Goal: Learn about a topic

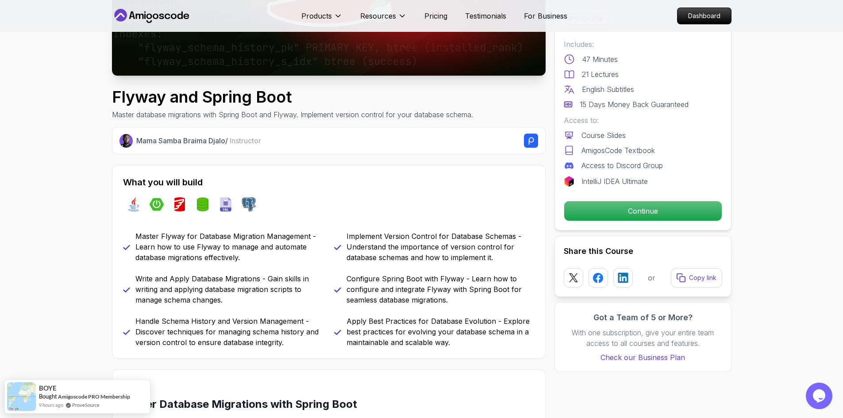
scroll to position [221, 0]
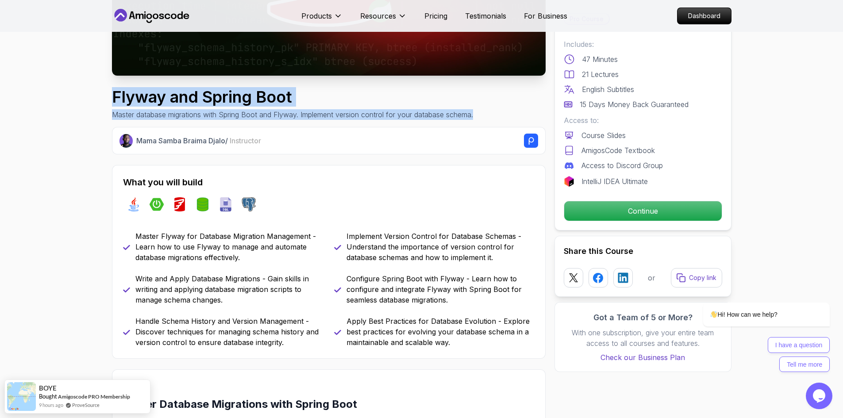
drag, startPoint x: 114, startPoint y: 94, endPoint x: 480, endPoint y: 108, distance: 366.9
click at [480, 108] on div "Flyway and Spring Boot Master database migrations with Spring Boot and Flyway. …" at bounding box center [329, 104] width 434 height 32
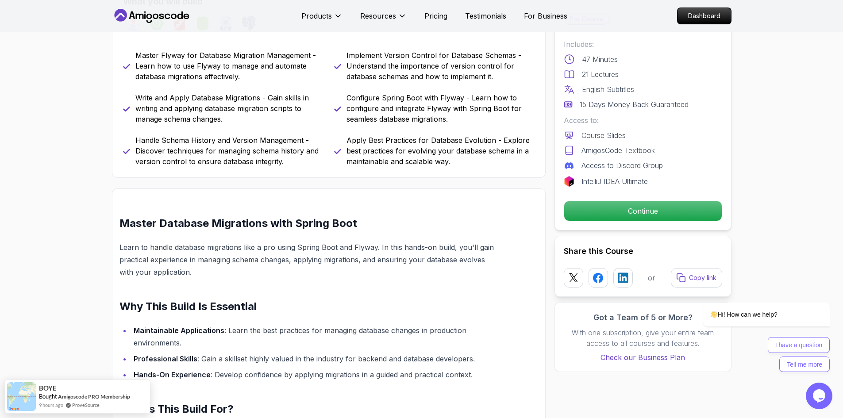
scroll to position [354, 0]
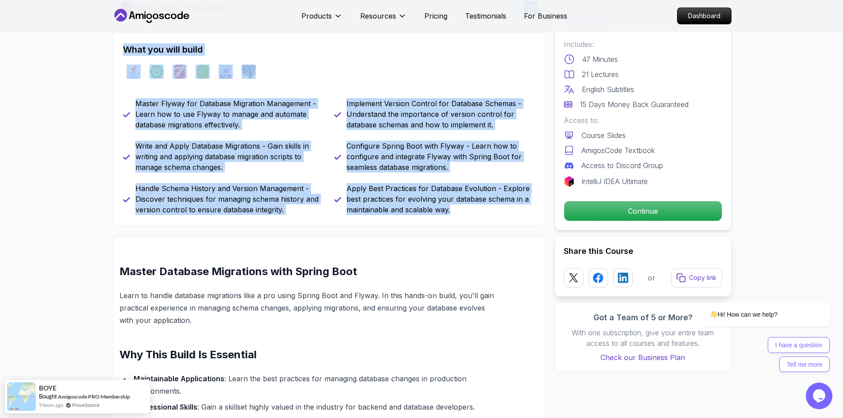
drag, startPoint x: 119, startPoint y: 45, endPoint x: 436, endPoint y: 276, distance: 392.3
click at [488, 224] on div "What you will build java spring-boot flyway spring-data-jpa sql postgres Master…" at bounding box center [329, 129] width 434 height 194
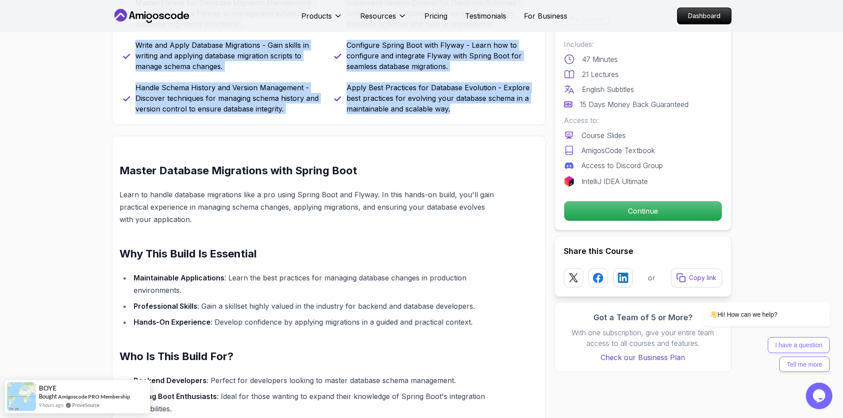
scroll to position [487, 0]
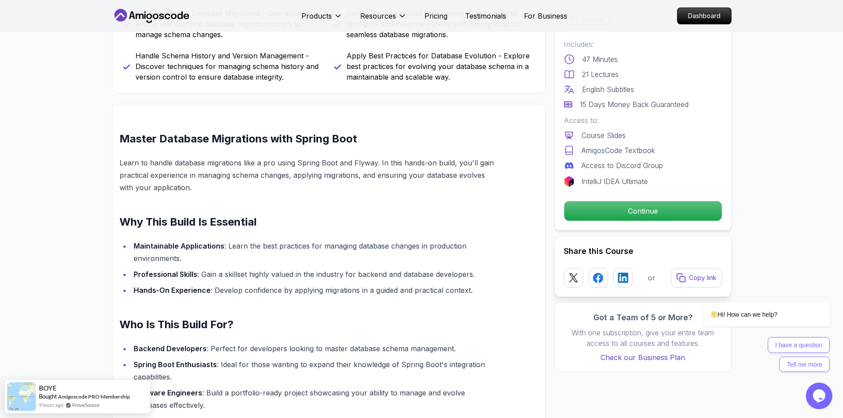
click at [298, 263] on li "Maintainable Applications : Learn the best practices for managing database chan…" at bounding box center [313, 252] width 365 height 25
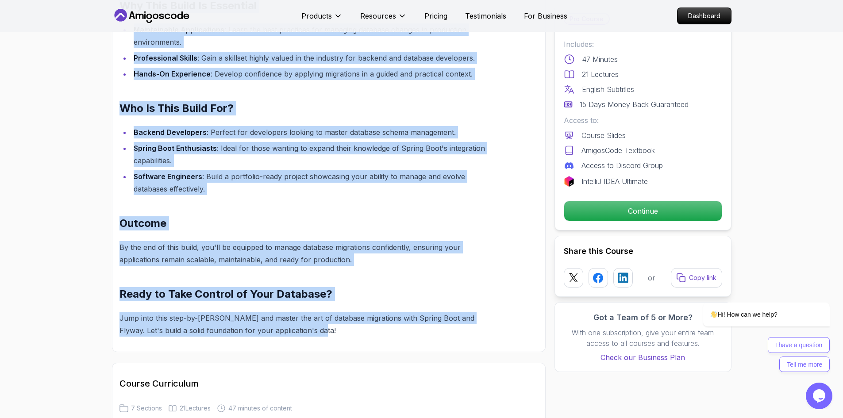
scroll to position [753, 0]
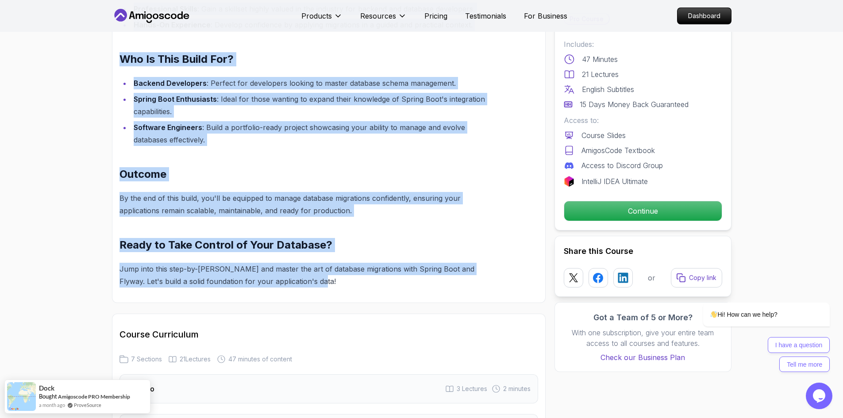
drag, startPoint x: 120, startPoint y: 136, endPoint x: 419, endPoint y: 301, distance: 341.6
click at [419, 301] on div "Master Database Migrations with Spring Boot Learn to handle database migrations…" at bounding box center [329, 70] width 434 height 465
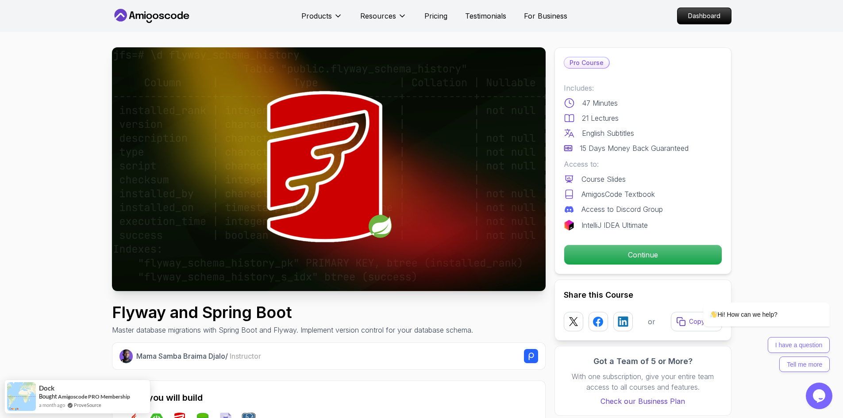
scroll to position [0, 0]
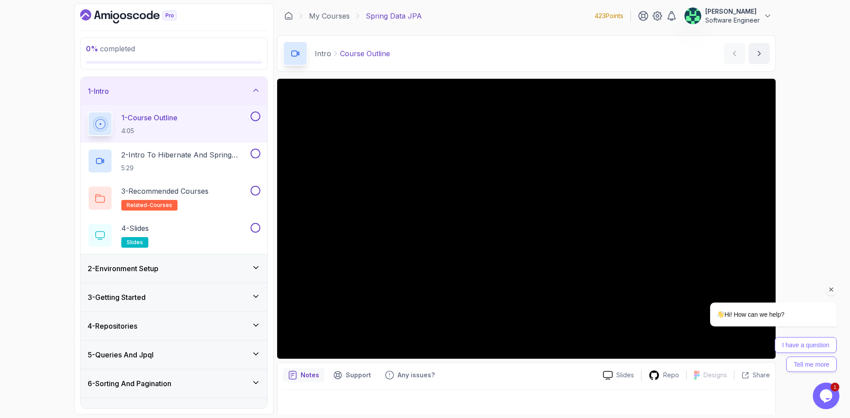
click at [769, 351] on div "I have a question Tell me more" at bounding box center [773, 354] width 127 height 35
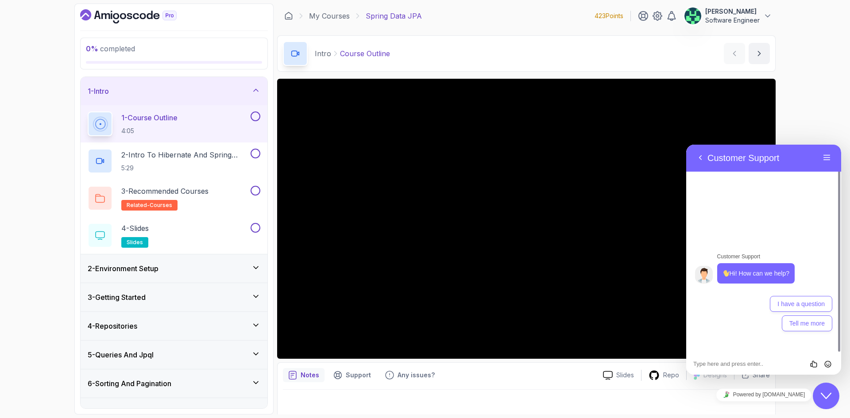
drag, startPoint x: 704, startPoint y: 160, endPoint x: 753, endPoint y: 209, distance: 69.2
click at [704, 160] on button "Back" at bounding box center [700, 157] width 14 height 13
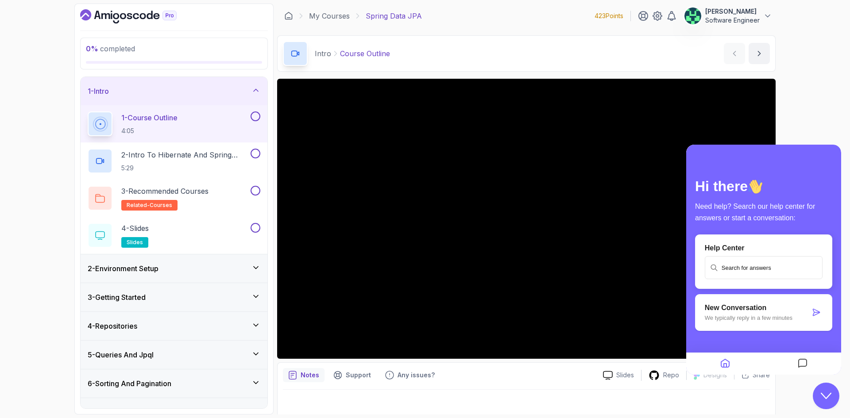
click at [831, 139] on div "0 % completed 1 - Intro 1 - Course Outline 4:05 2 - Intro To Hibernate And Spri…" at bounding box center [425, 209] width 850 height 418
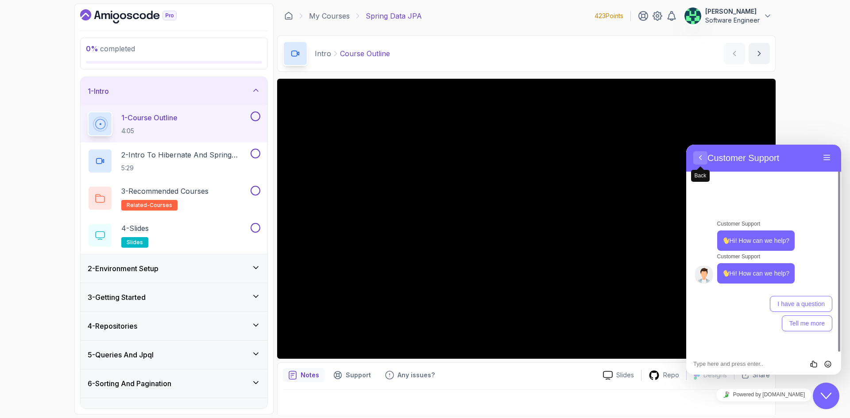
click at [697, 159] on button "Back" at bounding box center [700, 157] width 14 height 13
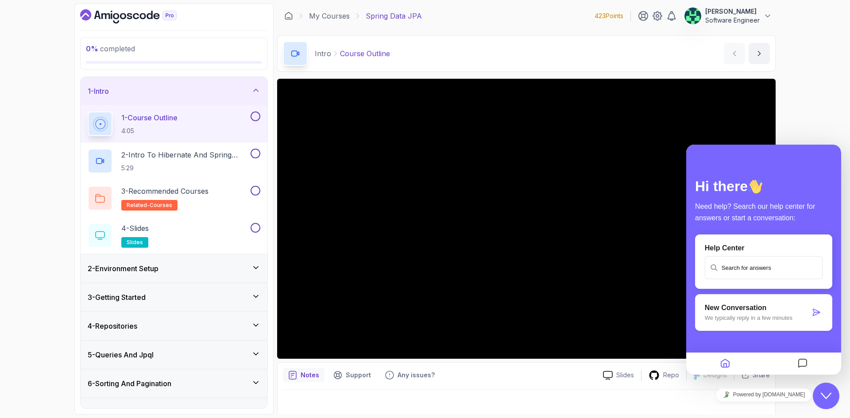
click at [794, 129] on div "0 % completed 1 - Intro 1 - Course Outline 4:05 2 - Intro To Hibernate And Spri…" at bounding box center [425, 209] width 850 height 418
click at [818, 401] on div "Close Chat This icon closes the chat window." at bounding box center [826, 396] width 27 height 11
